Goal: Use online tool/utility: Utilize a website feature to perform a specific function

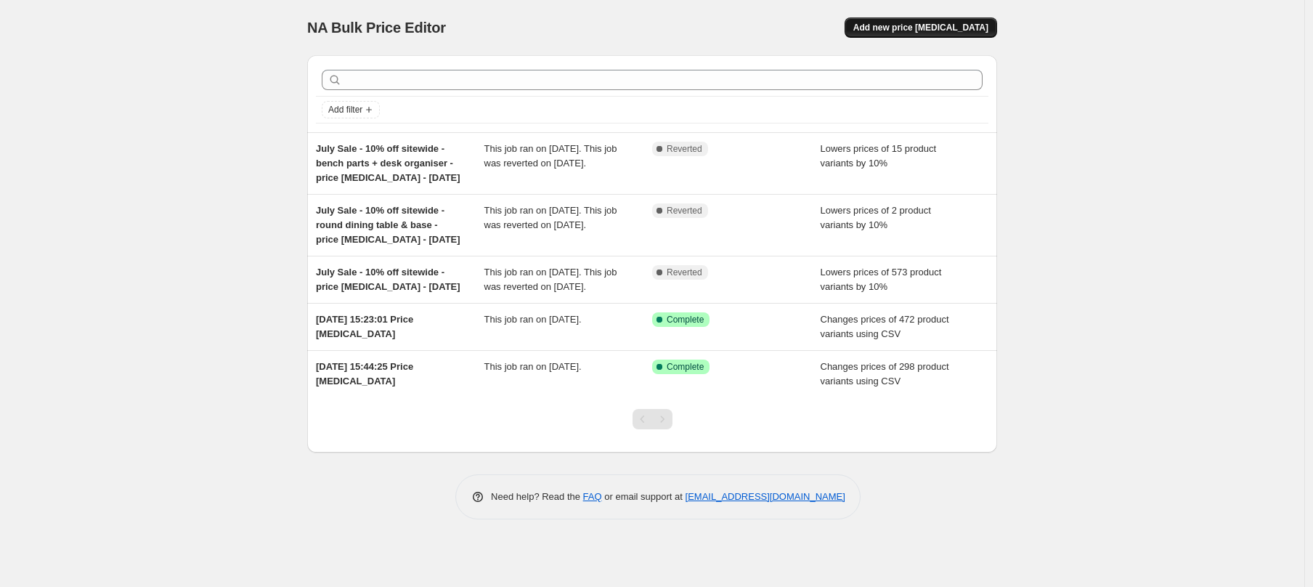
click at [968, 26] on span "Add new price [MEDICAL_DATA]" at bounding box center [920, 28] width 135 height 12
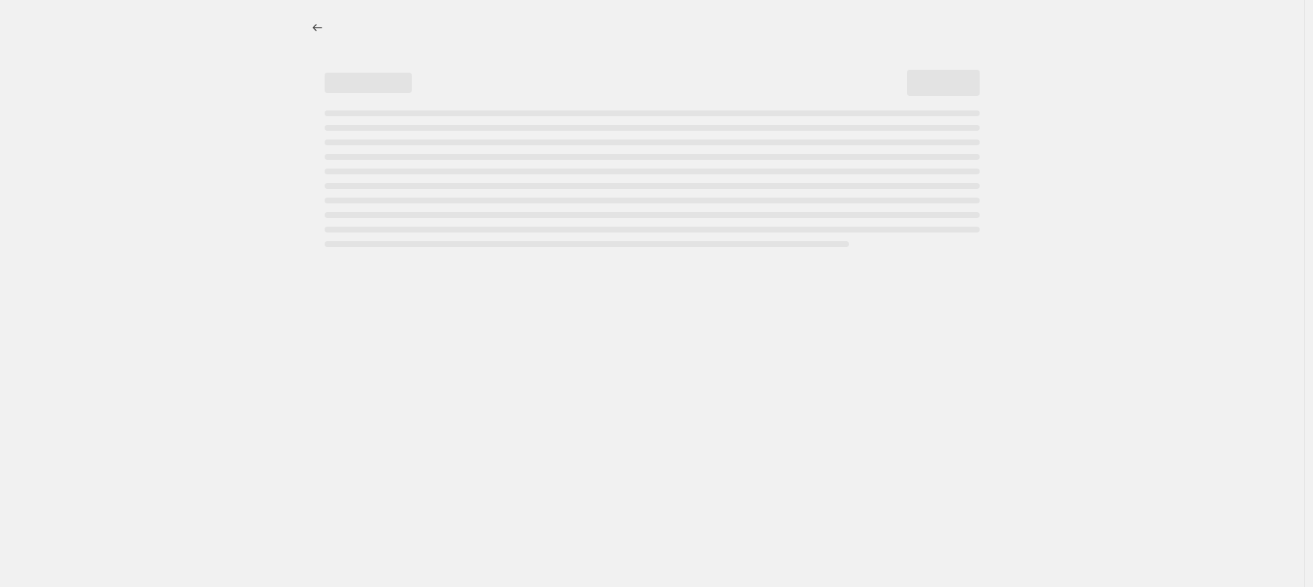
select select "percentage"
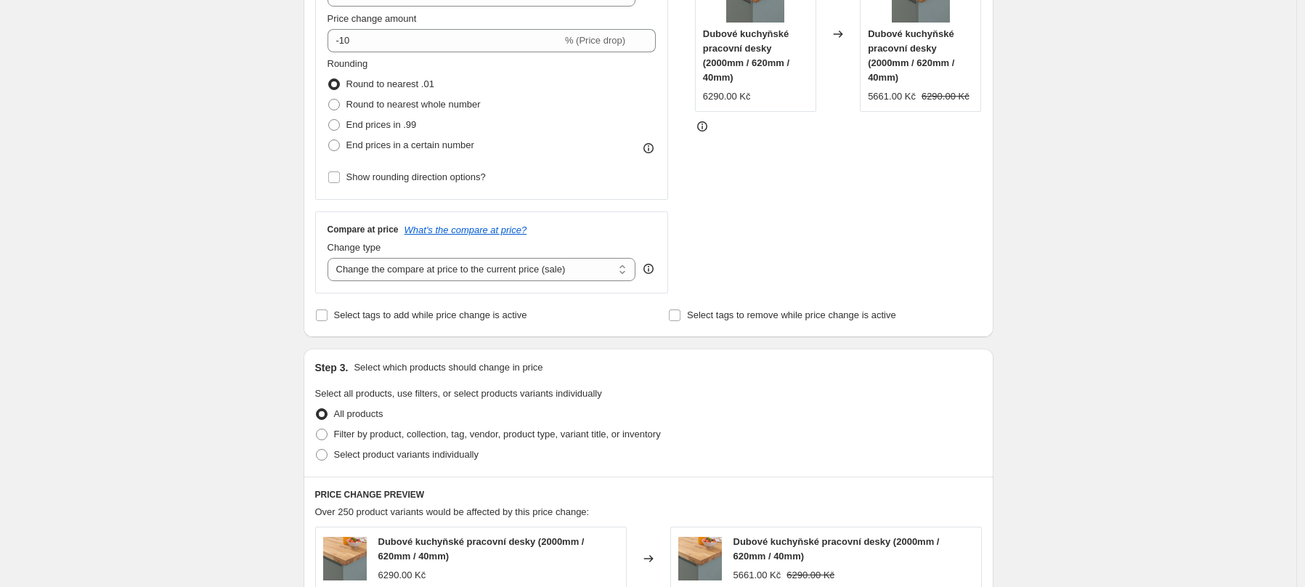
scroll to position [421, 0]
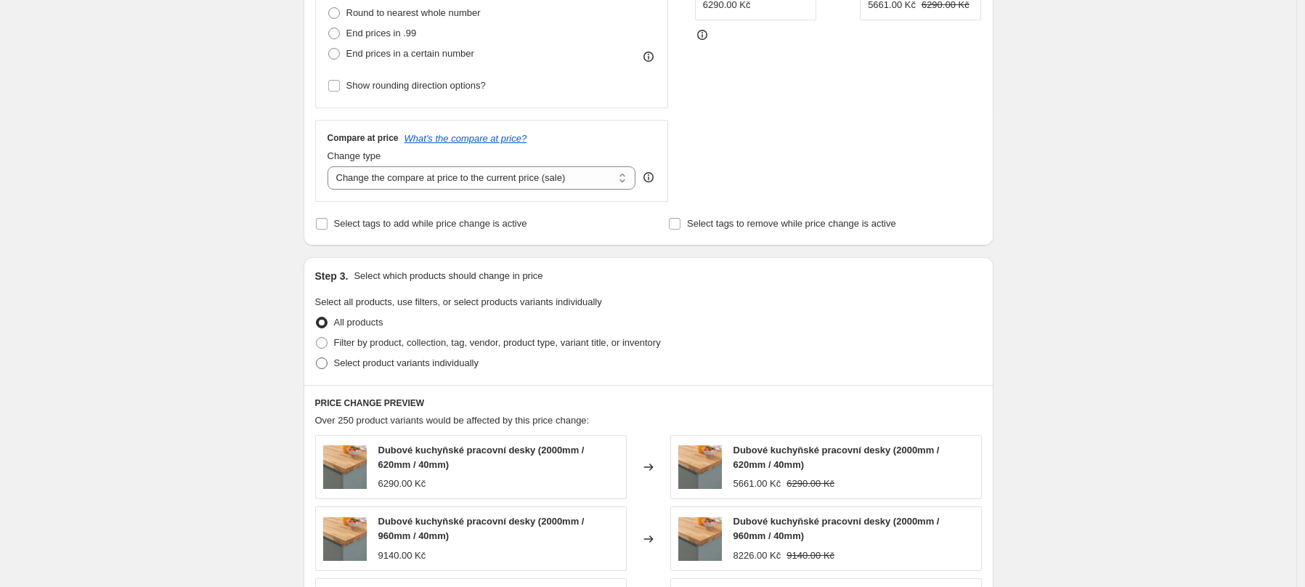
click at [323, 366] on span at bounding box center [322, 363] width 12 height 12
click at [317, 358] on input "Select product variants individually" at bounding box center [316, 357] width 1 height 1
radio input "true"
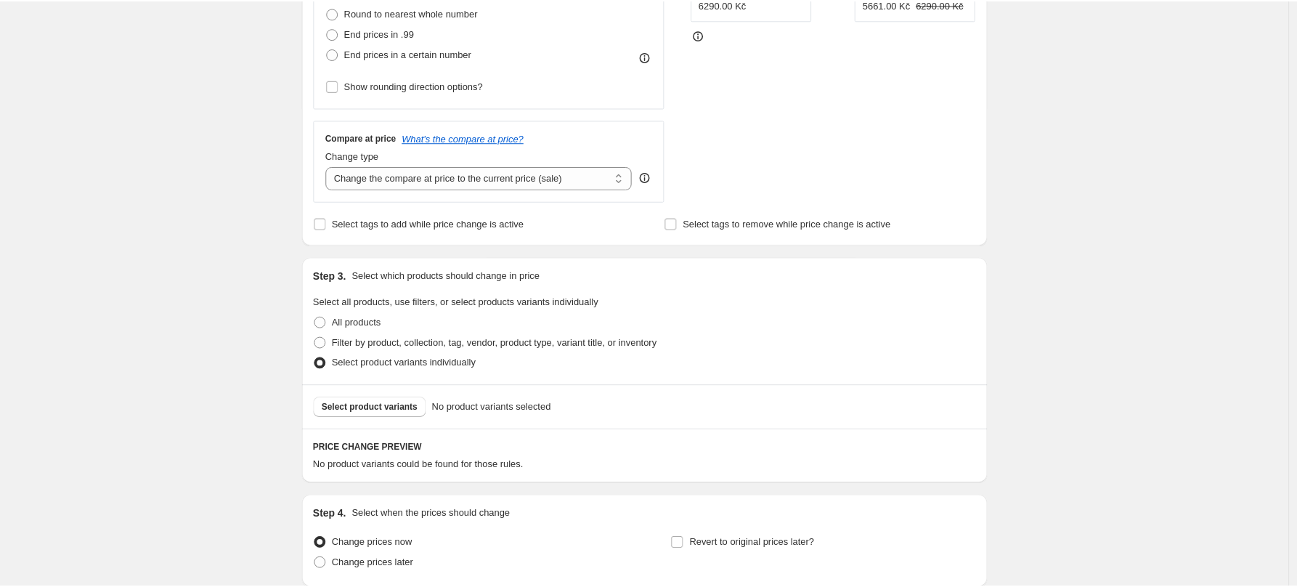
scroll to position [0, 0]
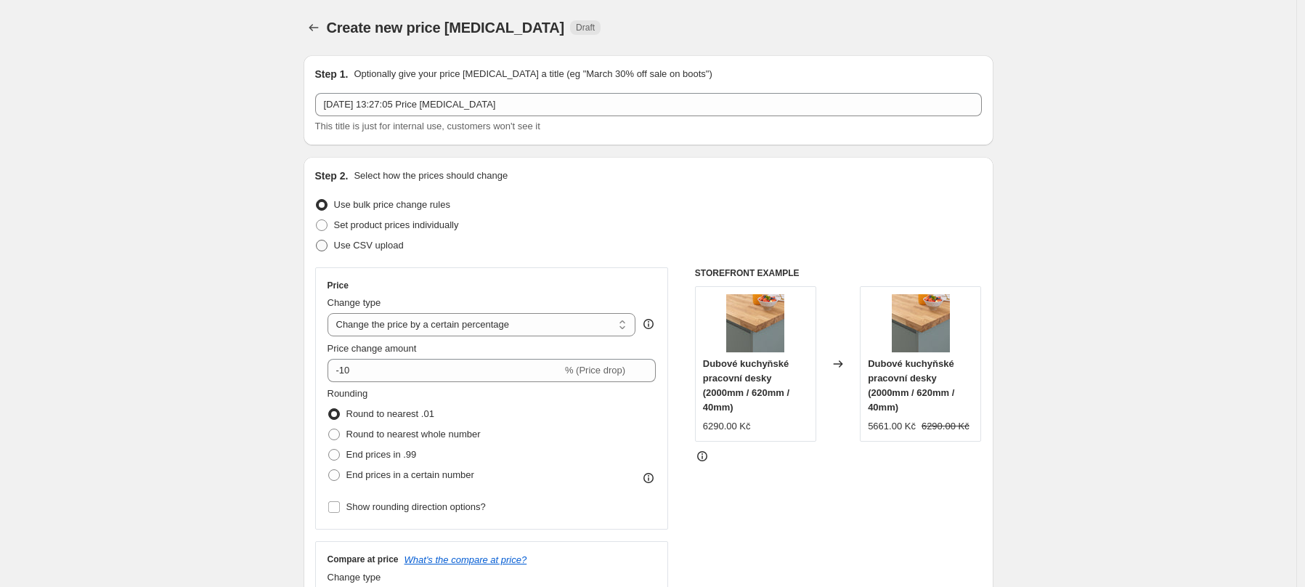
click at [325, 246] on span at bounding box center [322, 246] width 12 height 12
click at [317, 240] on input "Use CSV upload" at bounding box center [316, 240] width 1 height 1
radio input "true"
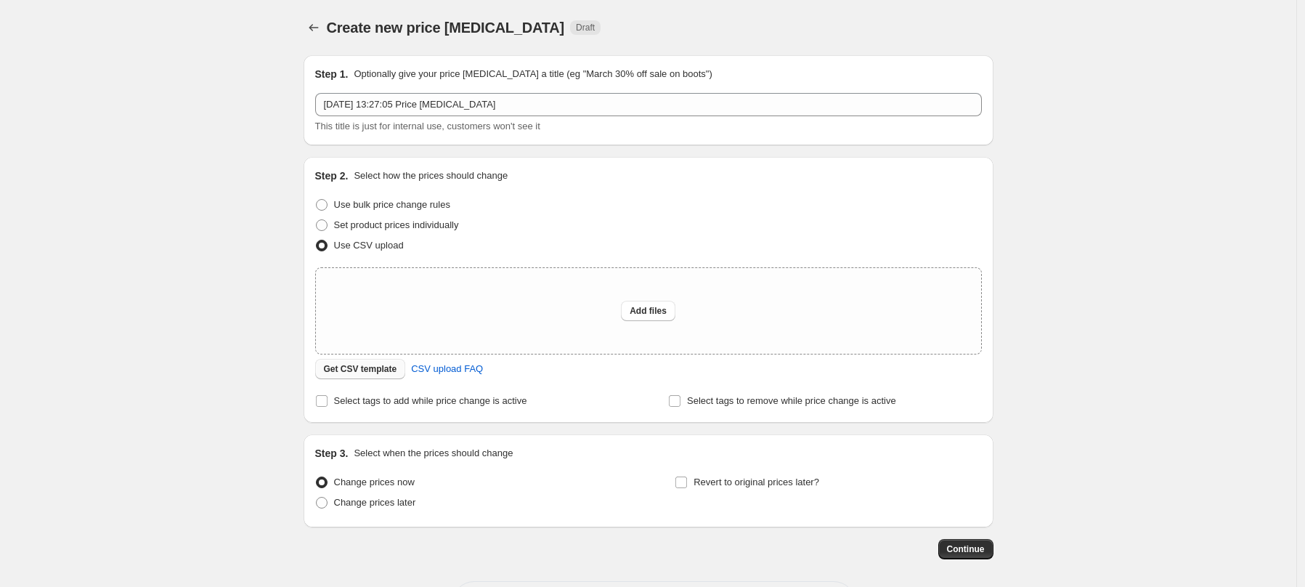
click at [375, 373] on span "Get CSV template" at bounding box center [360, 369] width 73 height 12
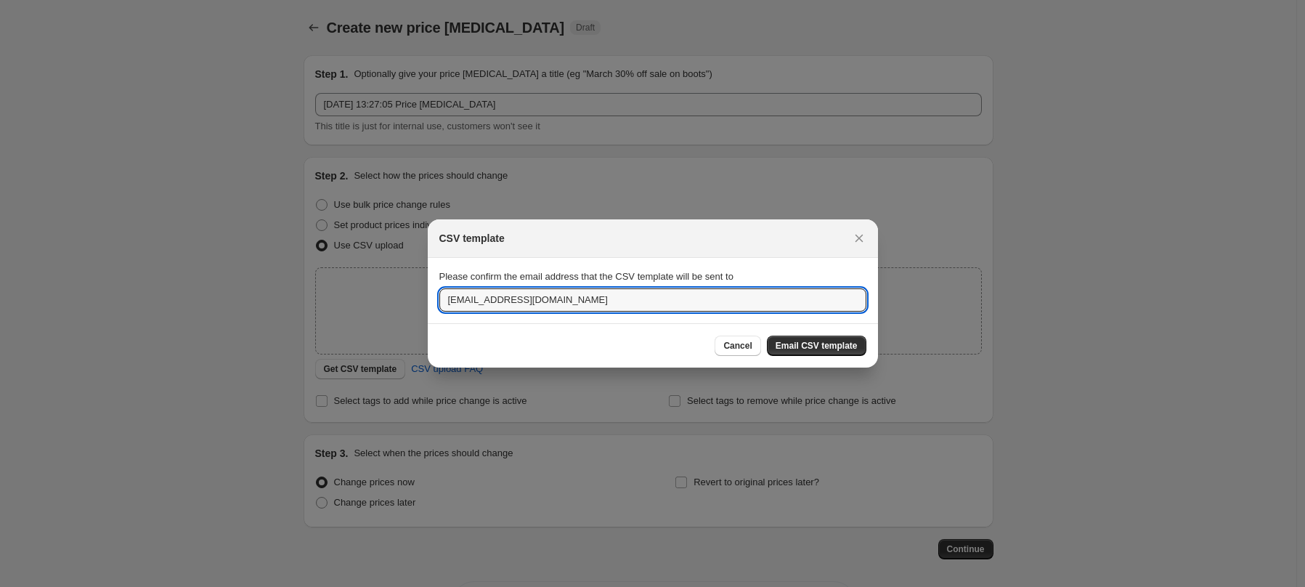
drag, startPoint x: 462, startPoint y: 302, endPoint x: 407, endPoint y: 302, distance: 55.9
type input "[EMAIL_ADDRESS][DOMAIN_NAME]"
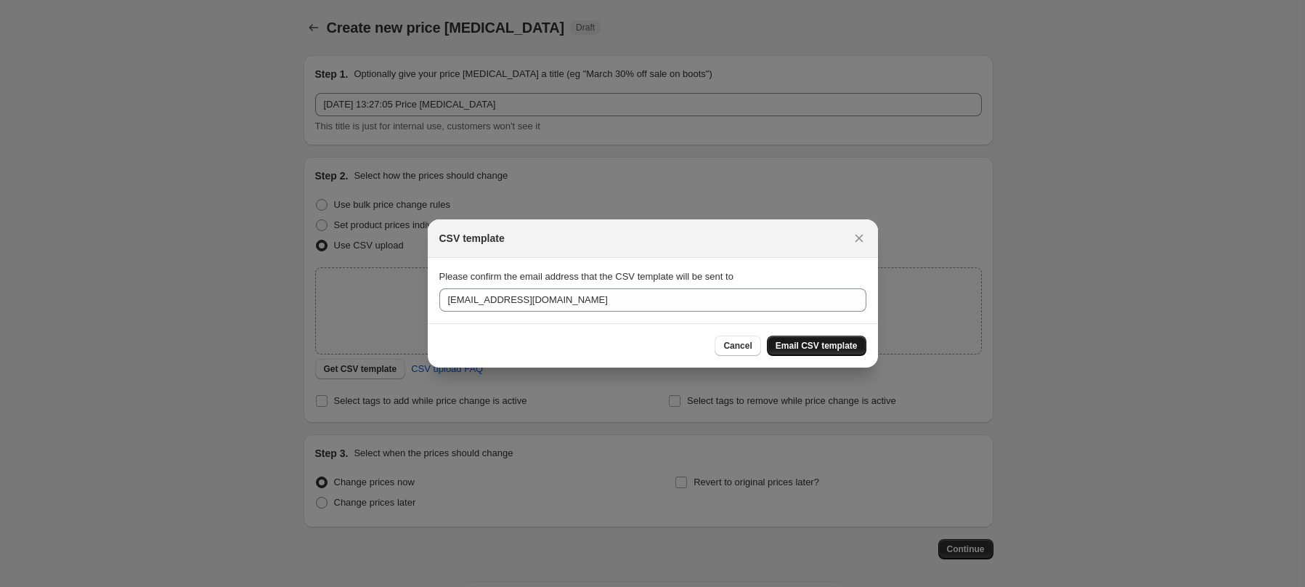
click at [850, 339] on button "Email CSV template" at bounding box center [816, 345] width 99 height 20
